Goal: Task Accomplishment & Management: Manage account settings

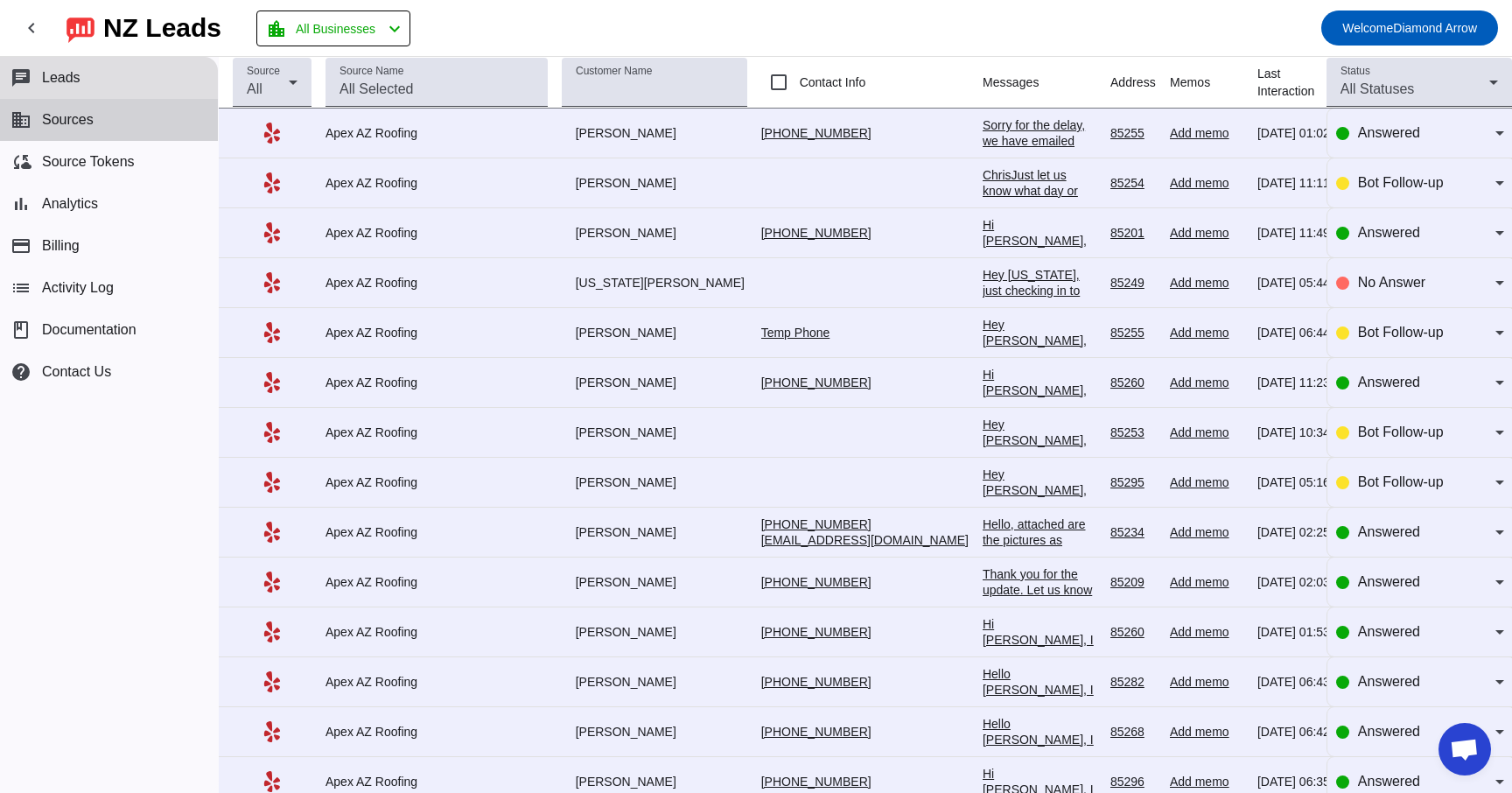
click at [93, 124] on span "Sources" at bounding box center [68, 120] width 52 height 16
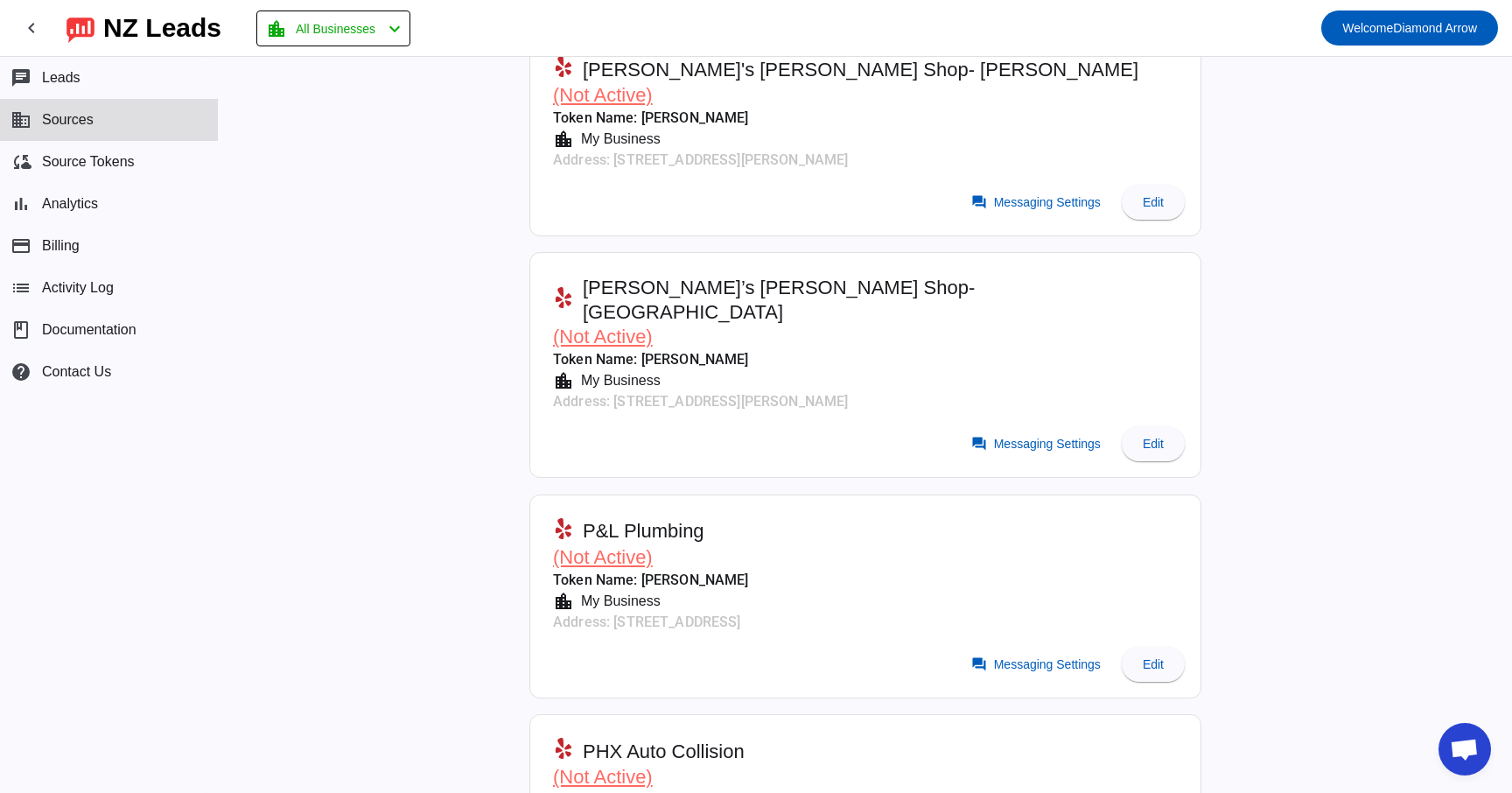
scroll to position [9160, 0]
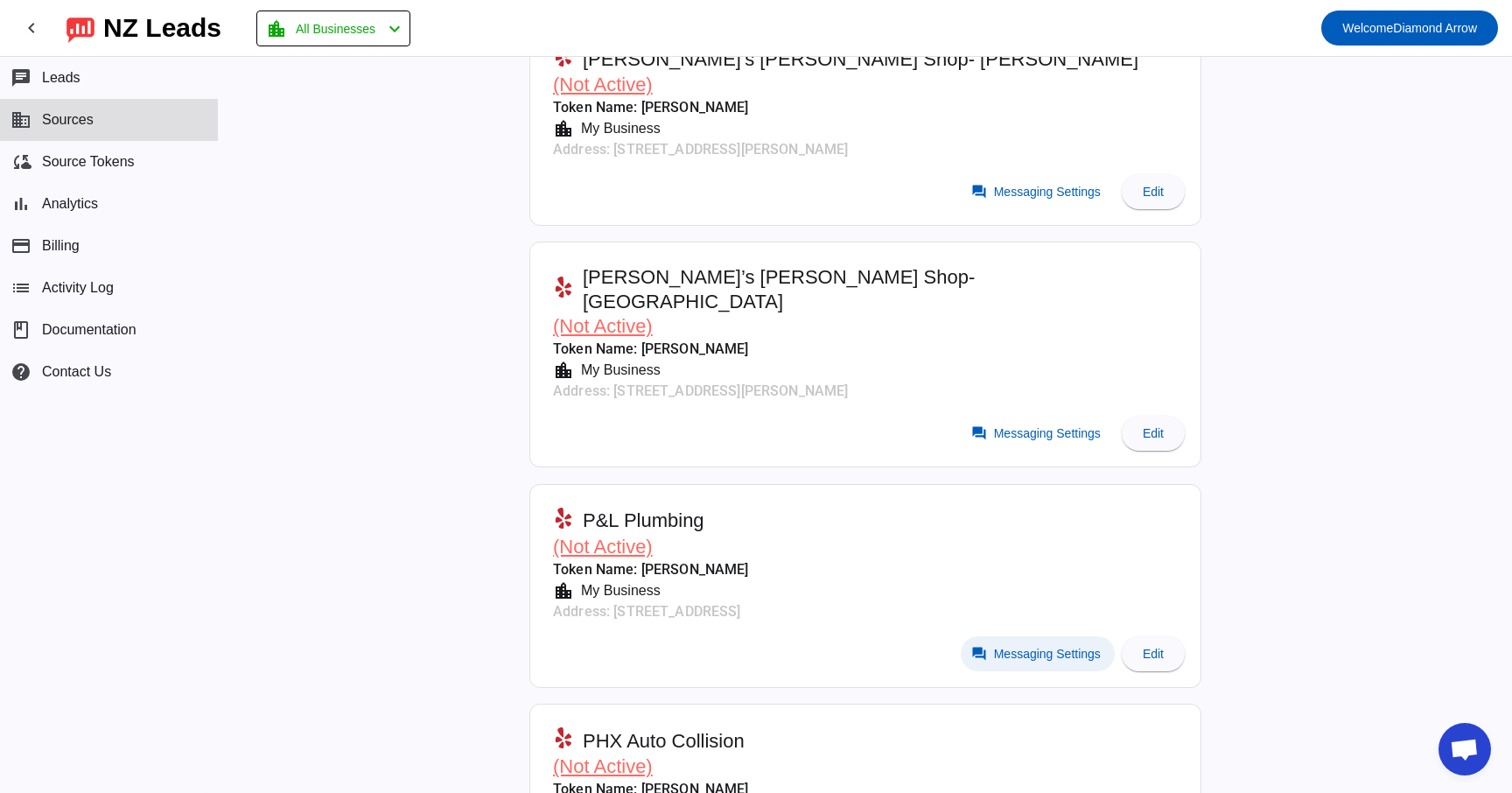
click at [1048, 647] on span "Messaging Settings" at bounding box center [1047, 654] width 107 height 14
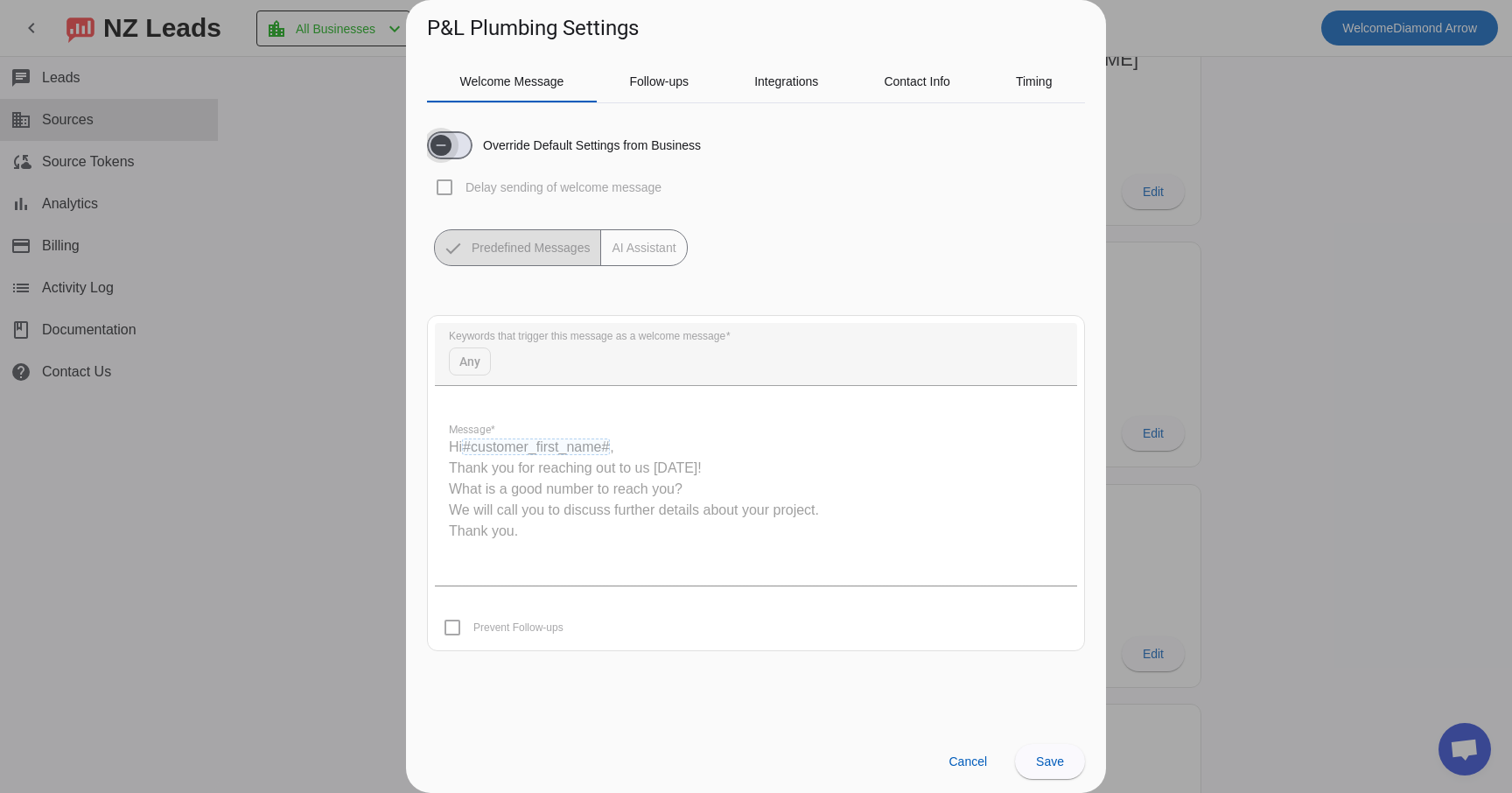
click at [451, 142] on span "button" at bounding box center [441, 144] width 21 height 21
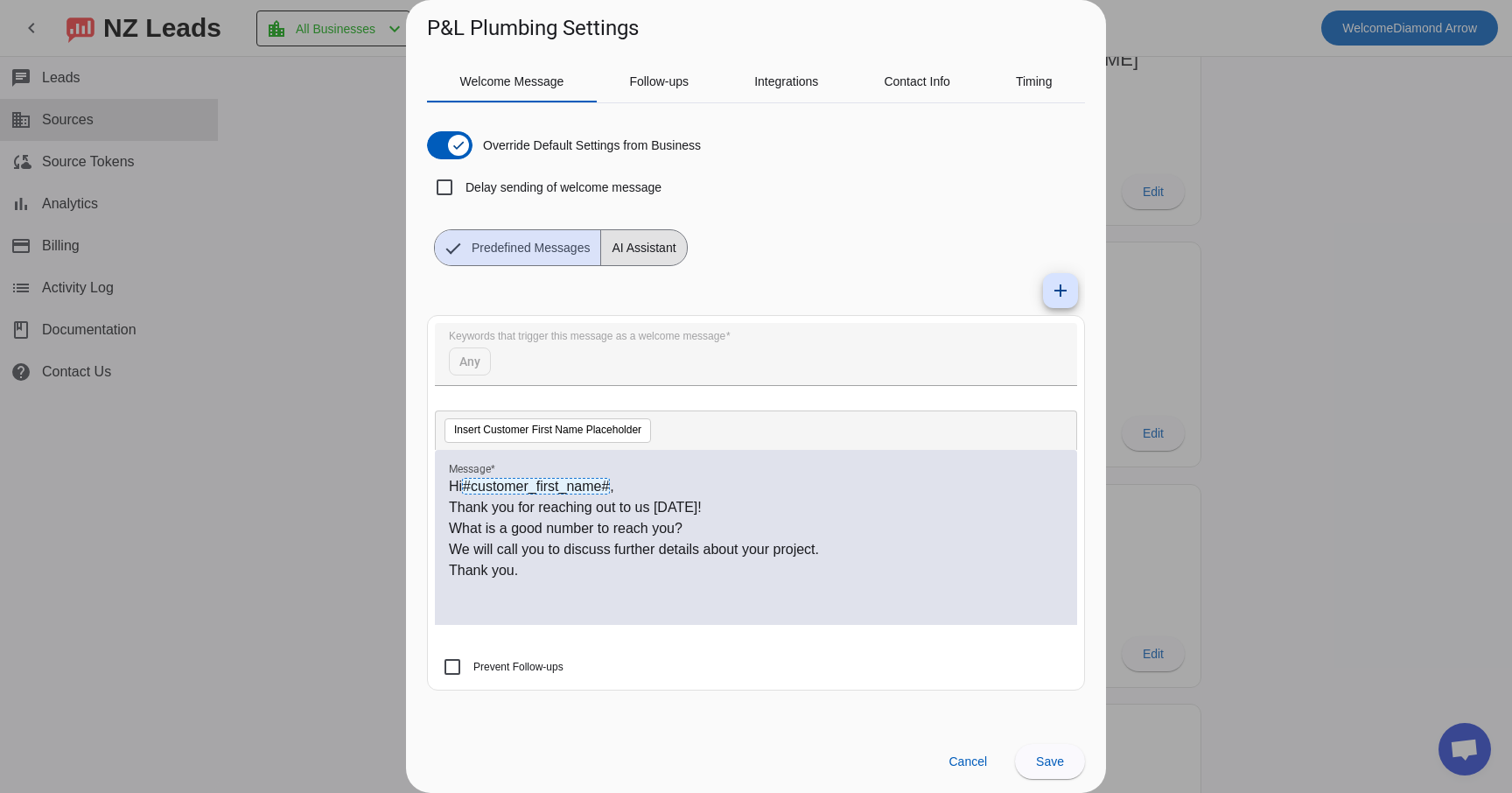
click at [673, 254] on span "AI Assistant" at bounding box center [643, 247] width 85 height 35
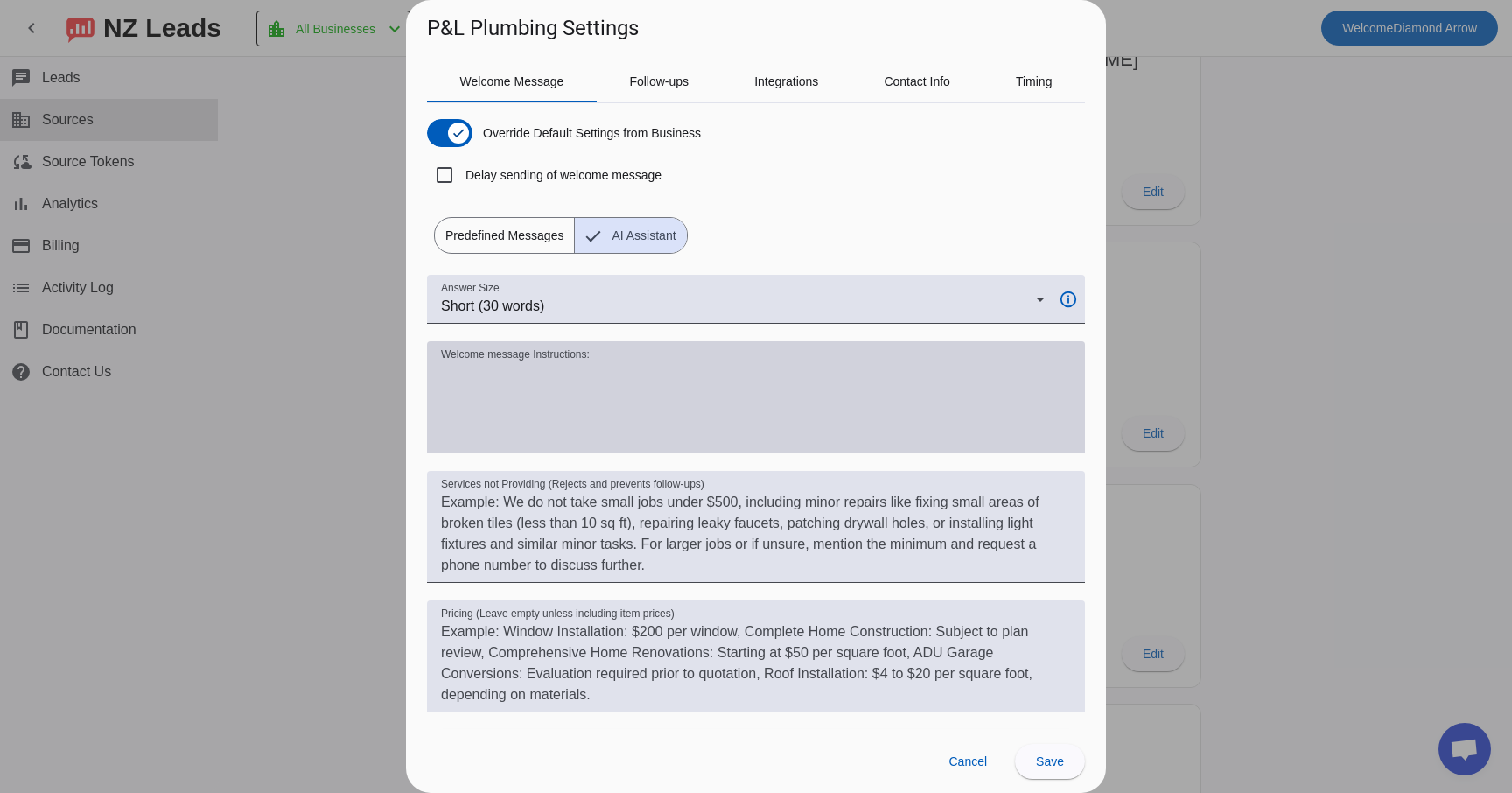
scroll to position [0, 0]
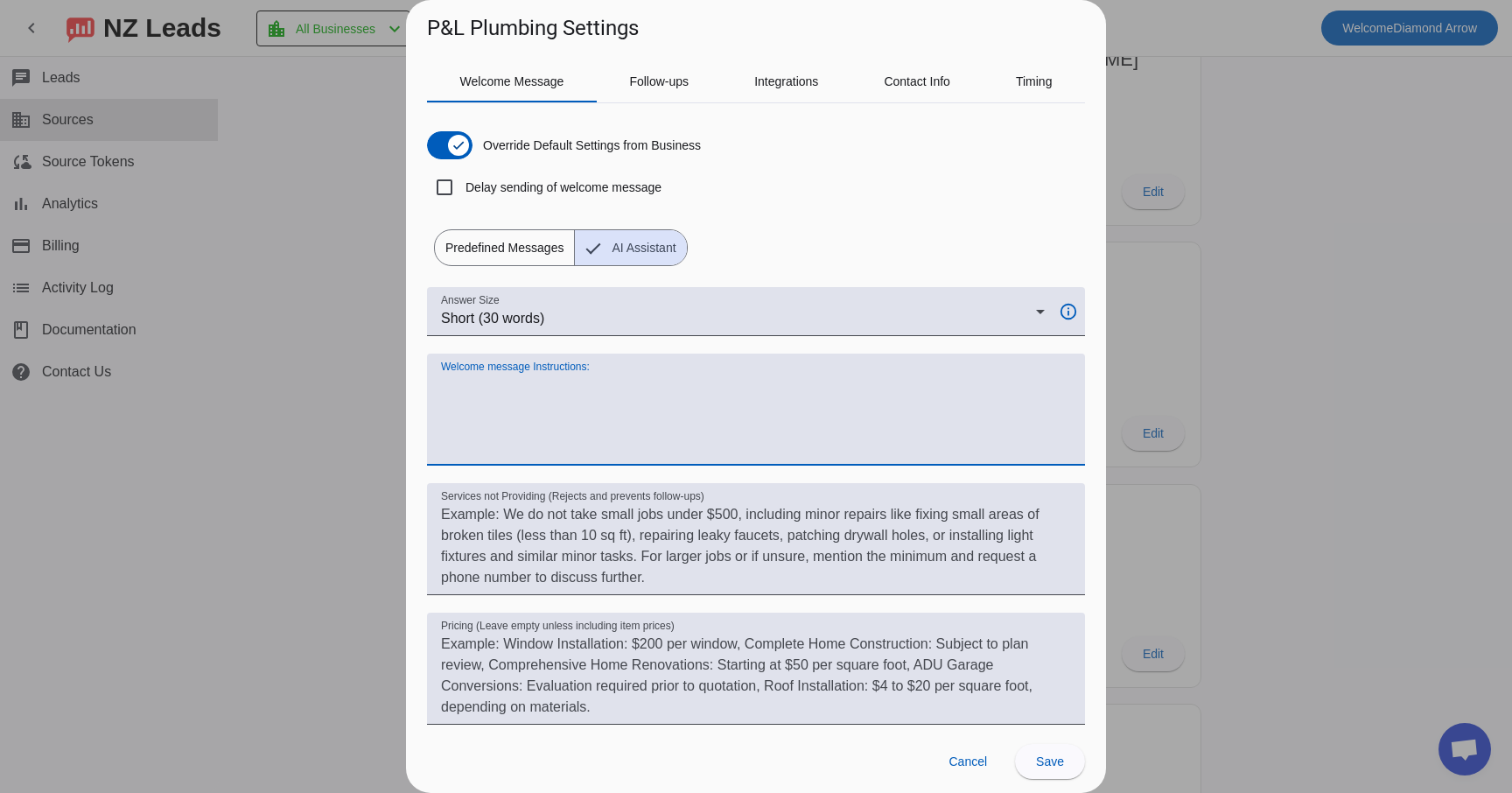
drag, startPoint x: 698, startPoint y: 457, endPoint x: 452, endPoint y: 350, distance: 268.3
click at [452, 350] on div "Answer Size Short (30 words) info_outline Welcome message Instructions: Service…" at bounding box center [756, 547] width 658 height 521
click at [502, 381] on textarea "Welcome message Instructions:" at bounding box center [755, 417] width 630 height 84
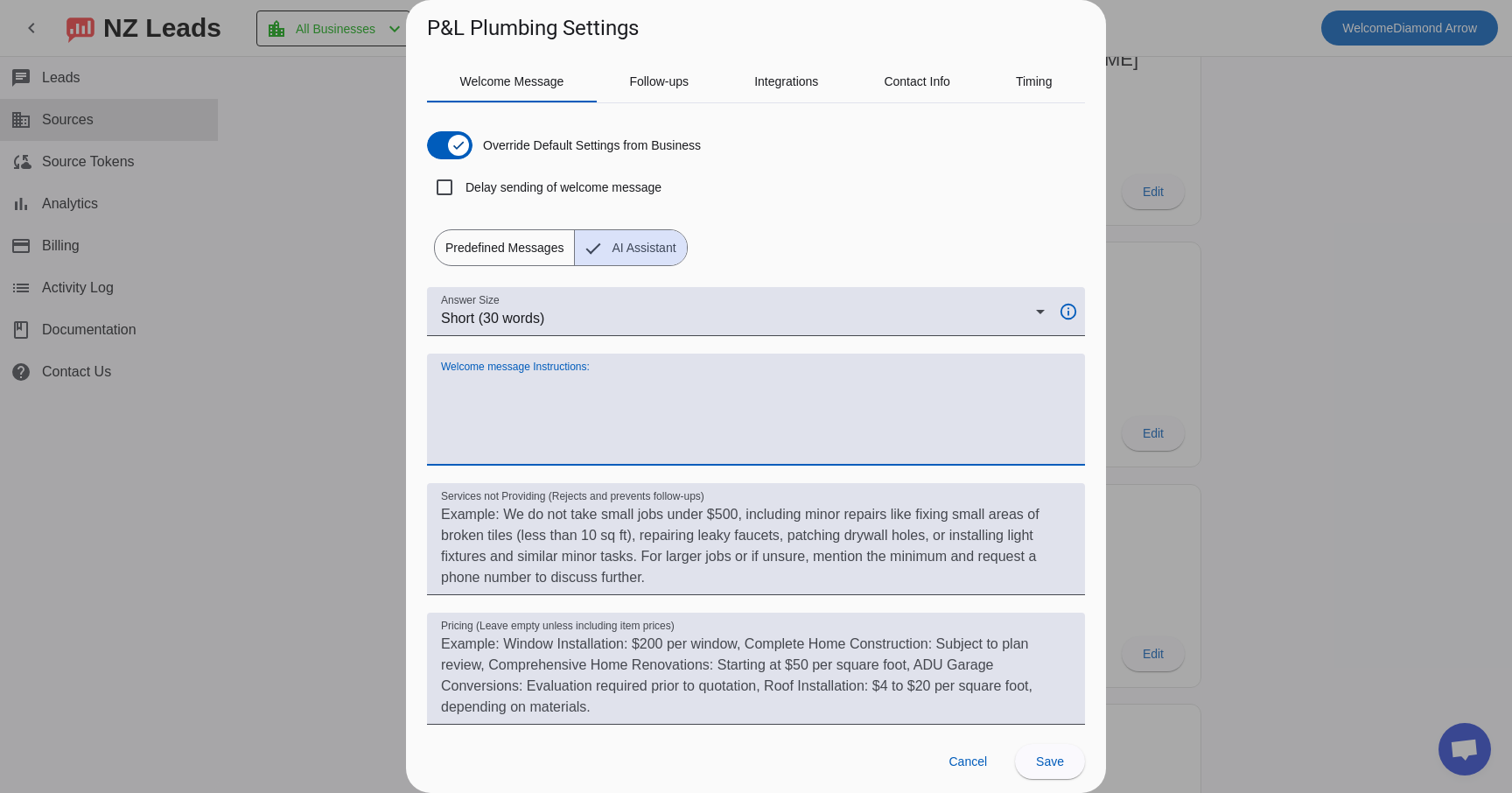
drag, startPoint x: 512, startPoint y: 385, endPoint x: 603, endPoint y: 482, distance: 133.0
click at [603, 482] on mat-form-field "Welcome message Instructions:" at bounding box center [756, 418] width 658 height 130
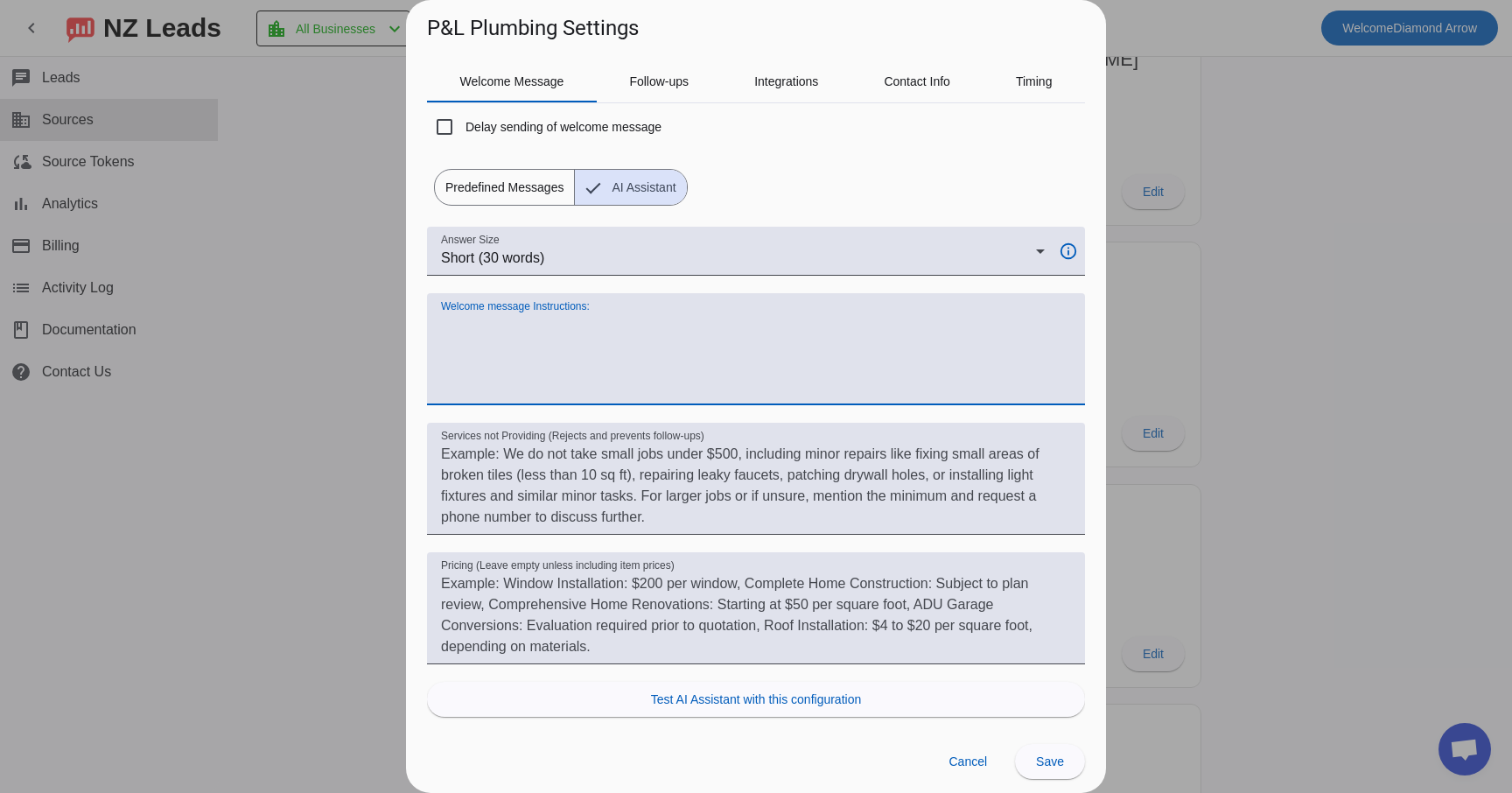
scroll to position [66, 0]
